Goal: Entertainment & Leisure: Consume media (video, audio)

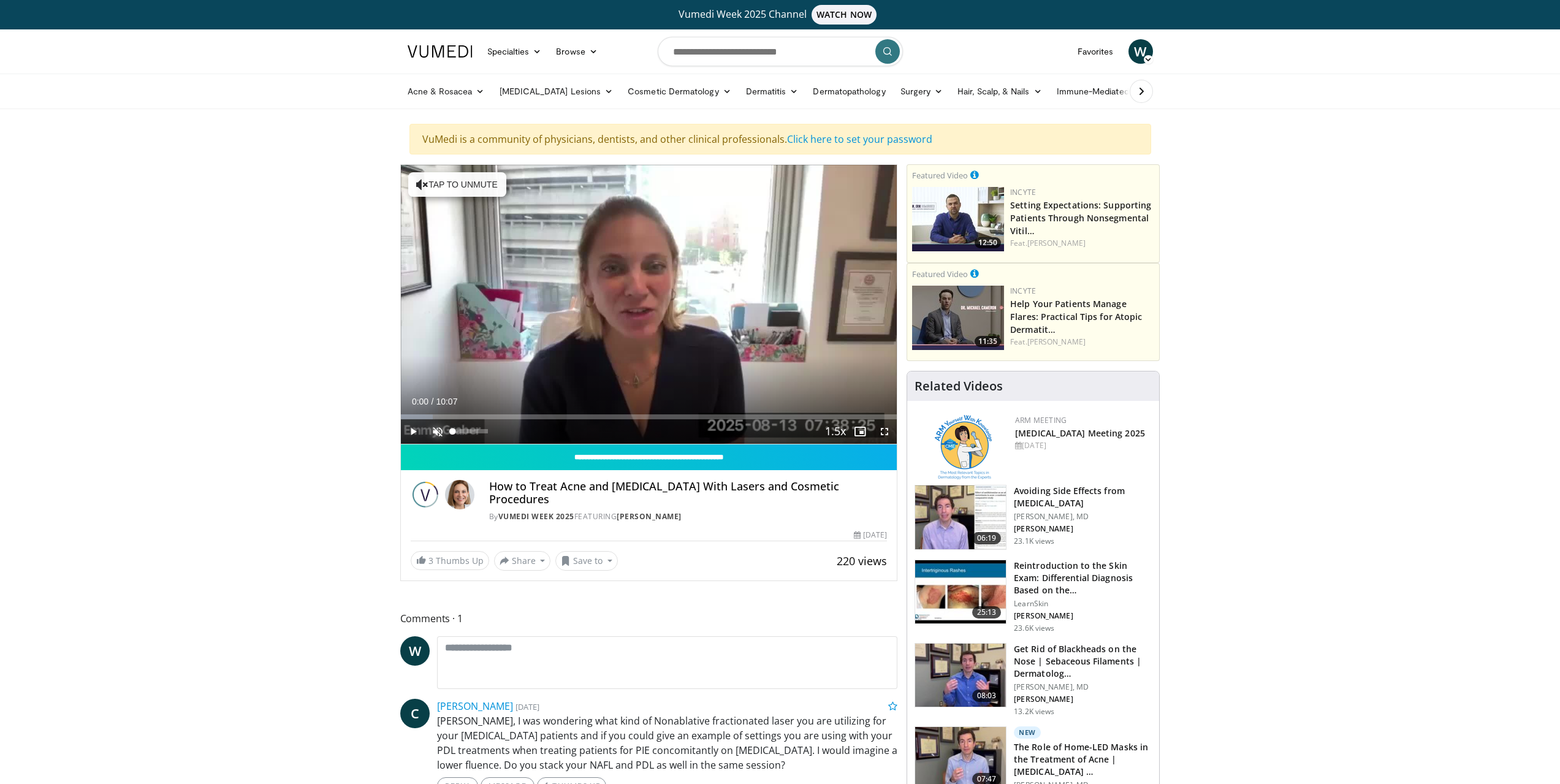
click at [431, 430] on span "Video Player" at bounding box center [437, 431] width 24 height 24
click at [415, 434] on span "Video Player" at bounding box center [413, 431] width 24 height 24
click at [425, 414] on div "Progress Bar" at bounding box center [425, 417] width 1 height 5
click at [469, 416] on div "Loaded : 21.20% 01:06 01:28" at bounding box center [649, 417] width 497 height 5
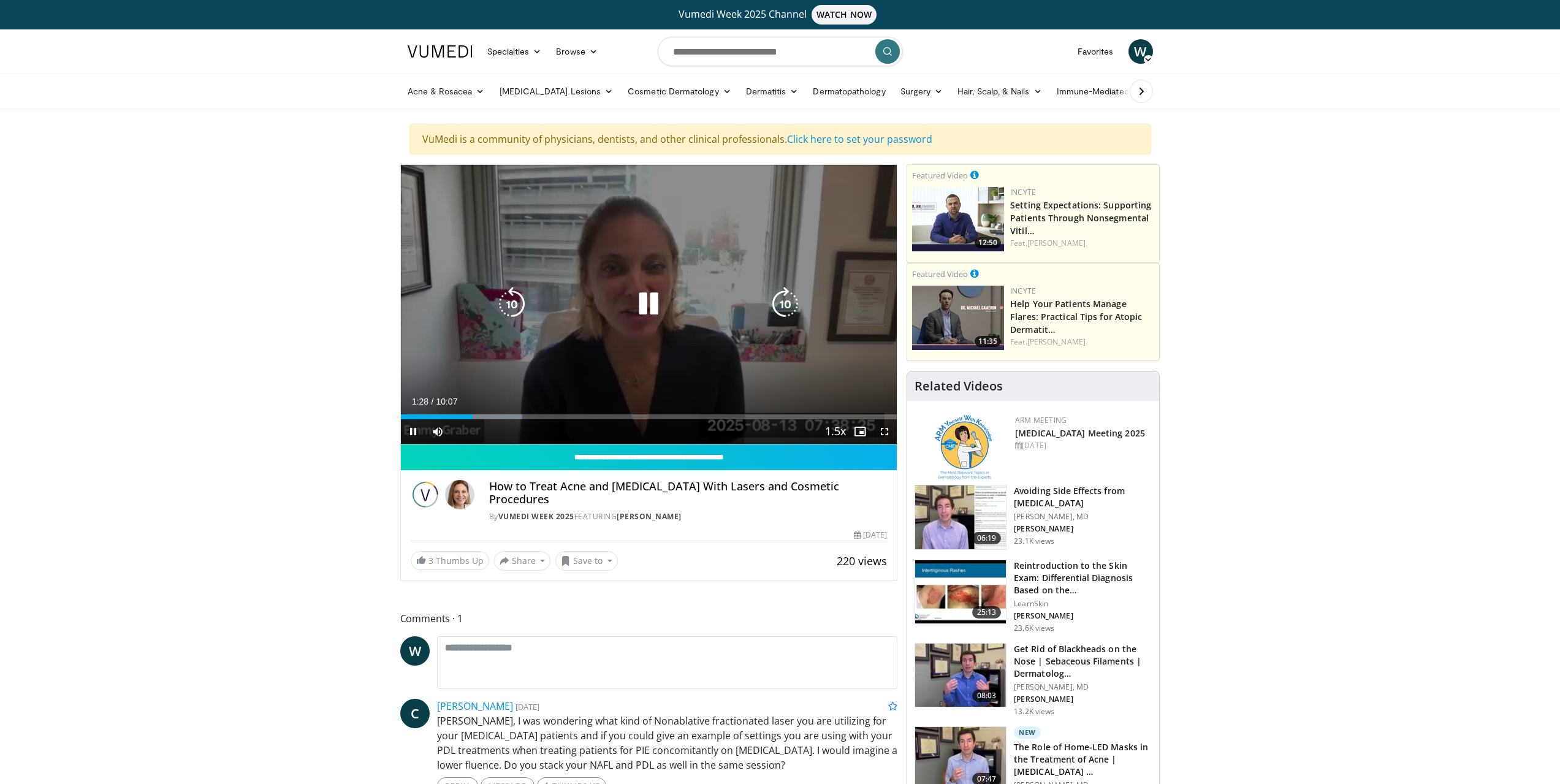
click at [485, 420] on div "Current Time 1:28 / Duration 10:07 Pause Skip Backward Skip Forward Mute Loaded…" at bounding box center [649, 431] width 497 height 24
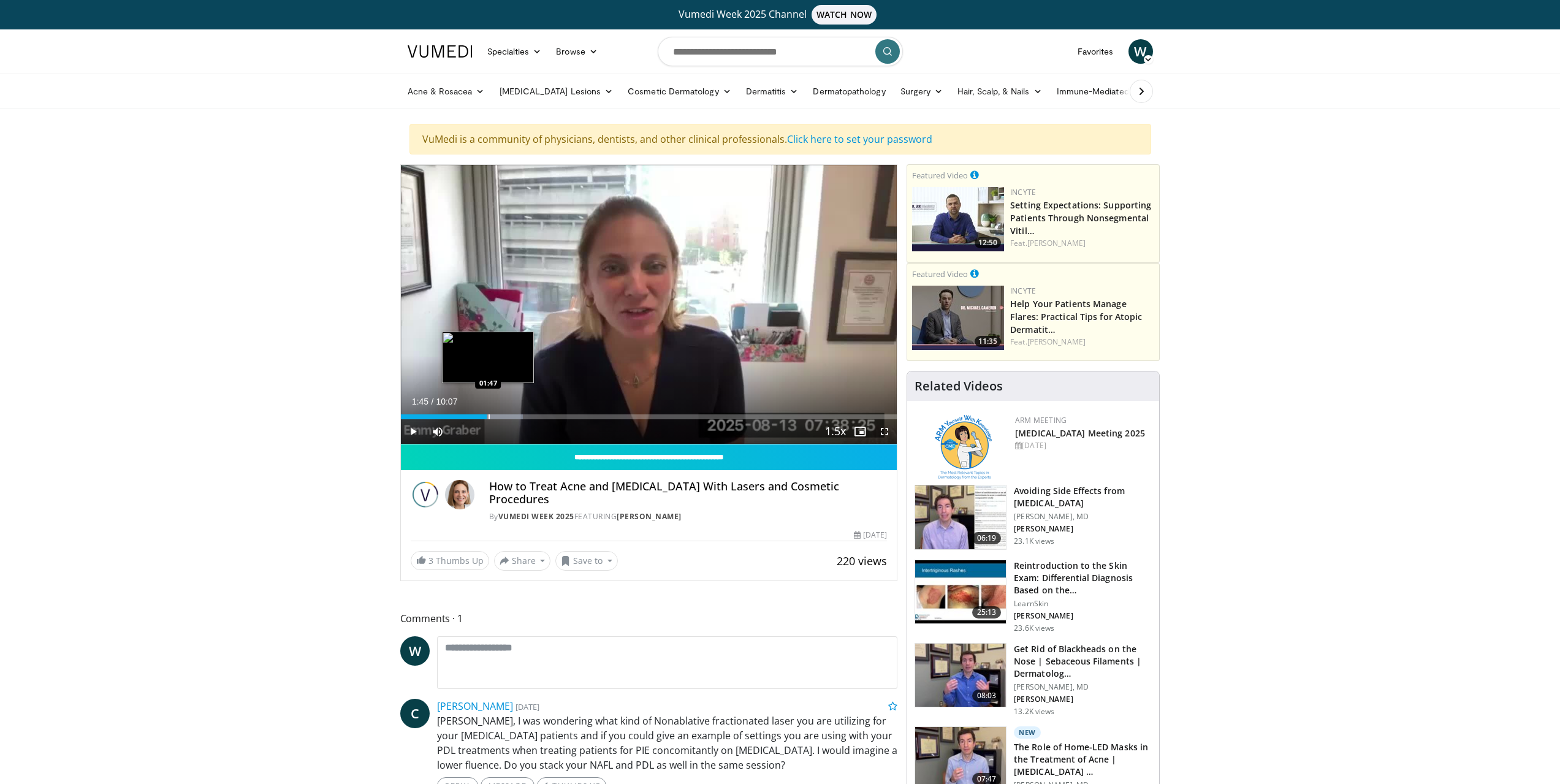
click at [488, 417] on div "Progress Bar" at bounding box center [487, 417] width 72 height 5
